Goal: Check status: Check status

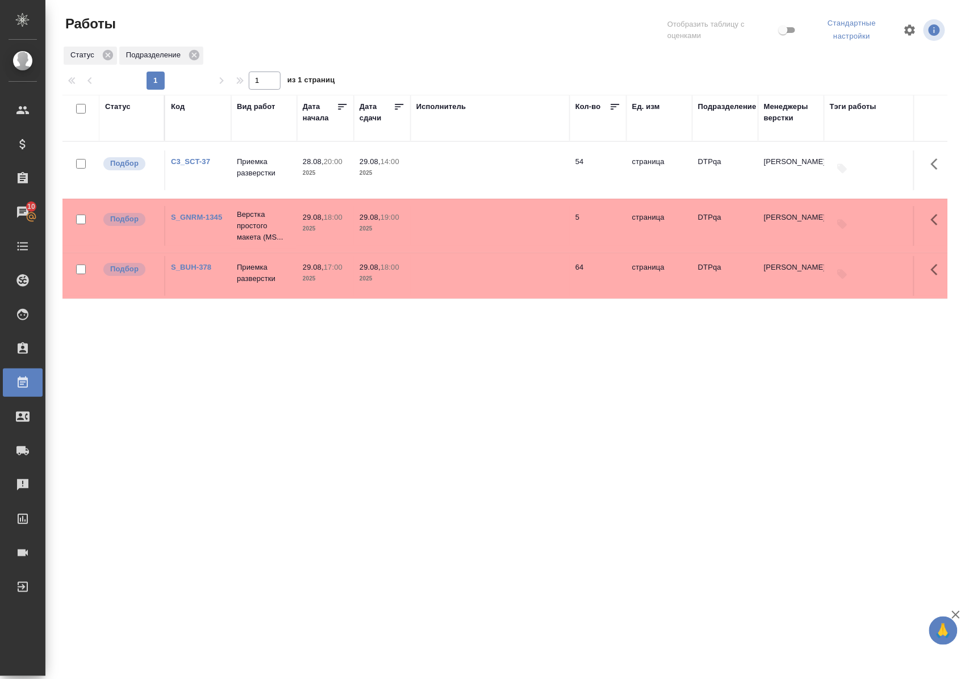
click at [208, 162] on link "C3_SCT-37" at bounding box center [190, 161] width 39 height 9
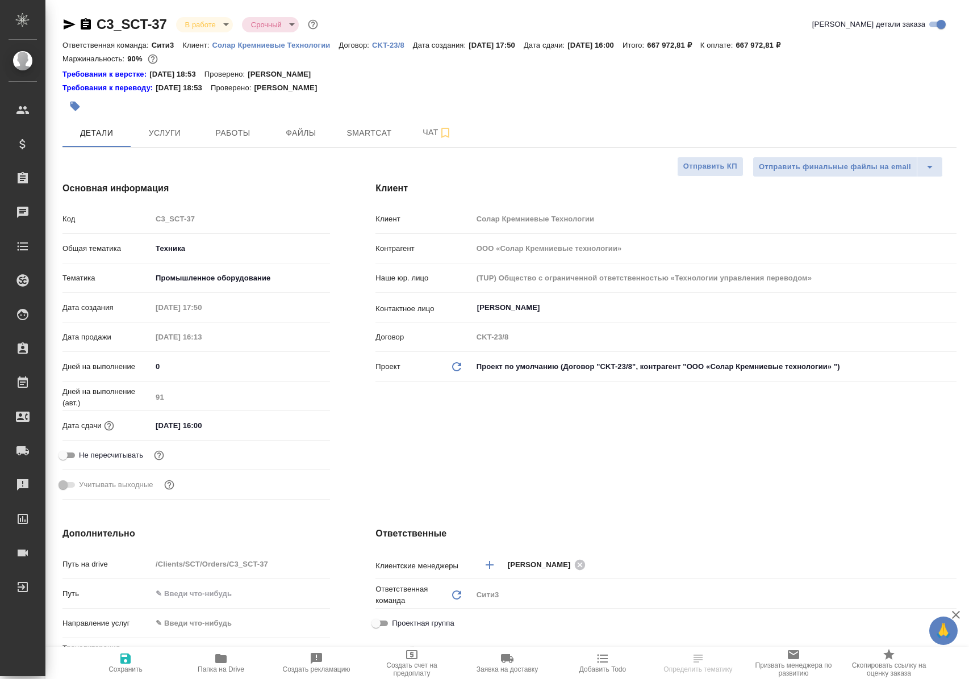
select select "RU"
type input "[PERSON_NAME]"
click at [237, 129] on span "Работы" at bounding box center [233, 133] width 55 height 14
